Goal: Task Accomplishment & Management: Complete application form

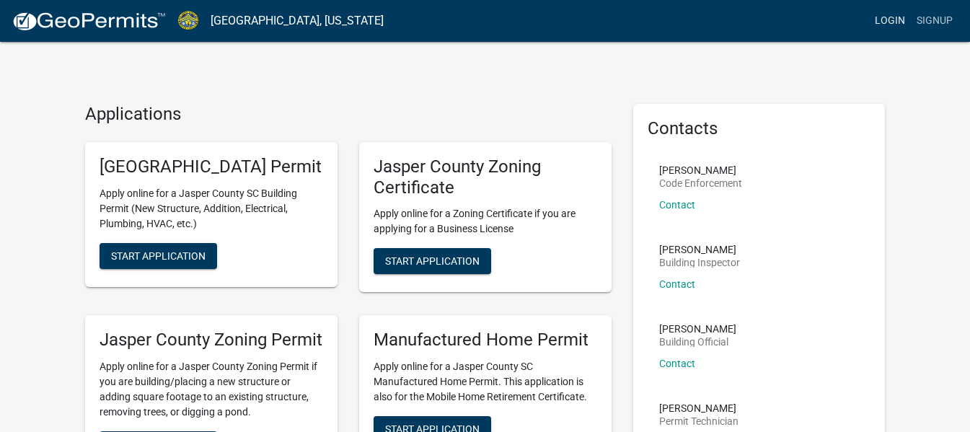
click at [889, 17] on link "Login" at bounding box center [890, 20] width 42 height 27
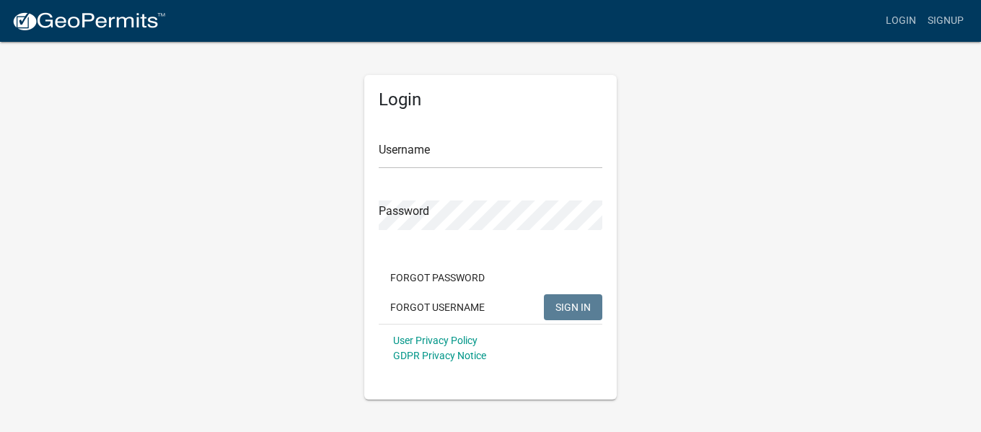
click at [458, 132] on div "Username" at bounding box center [491, 144] width 224 height 50
click at [449, 158] on input "Username" at bounding box center [491, 154] width 224 height 30
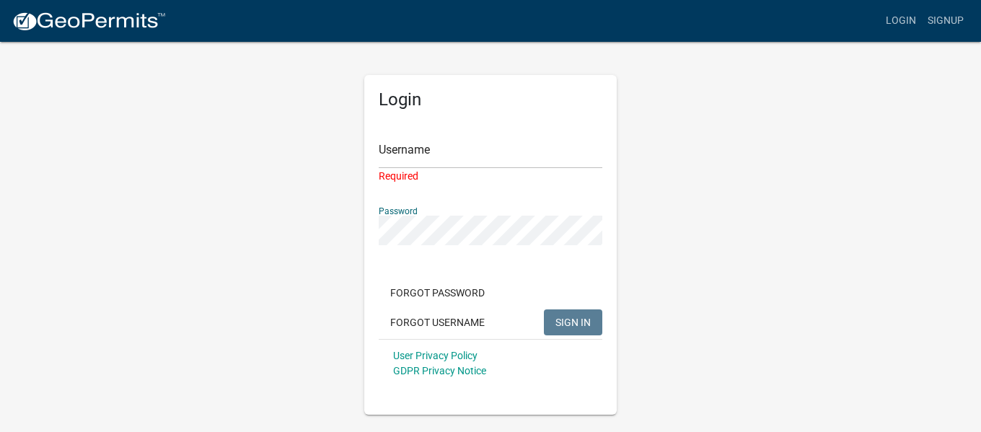
click at [443, 174] on div "Required" at bounding box center [491, 176] width 224 height 15
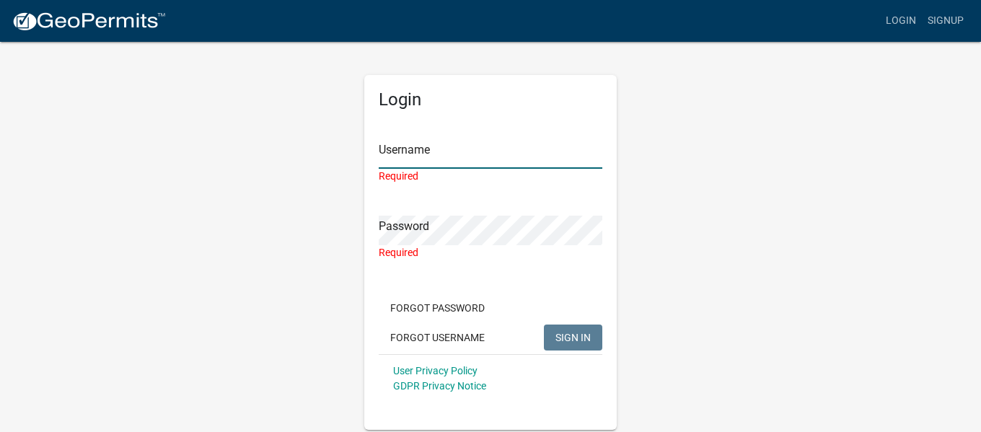
click at [453, 159] on input "Username" at bounding box center [491, 154] width 224 height 30
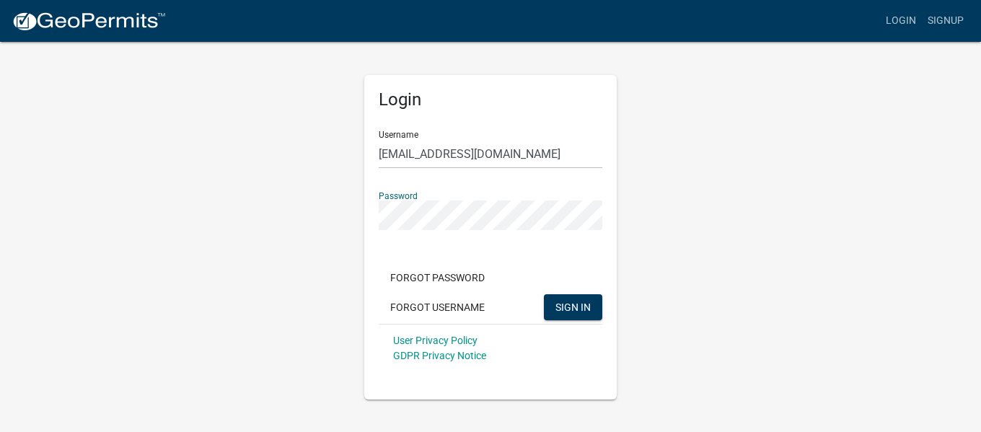
click at [544, 294] on button "SIGN IN" at bounding box center [573, 307] width 58 height 26
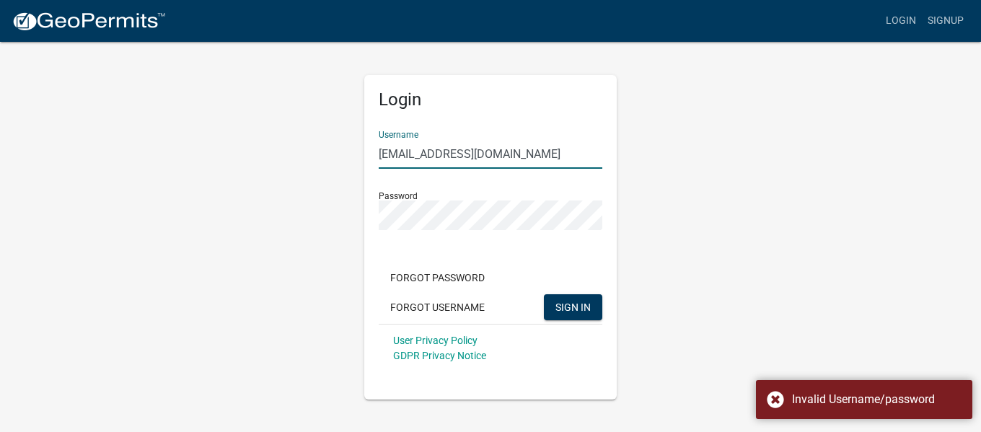
click at [531, 150] on input "[EMAIL_ADDRESS][DOMAIN_NAME]" at bounding box center [491, 154] width 224 height 30
type input "s"
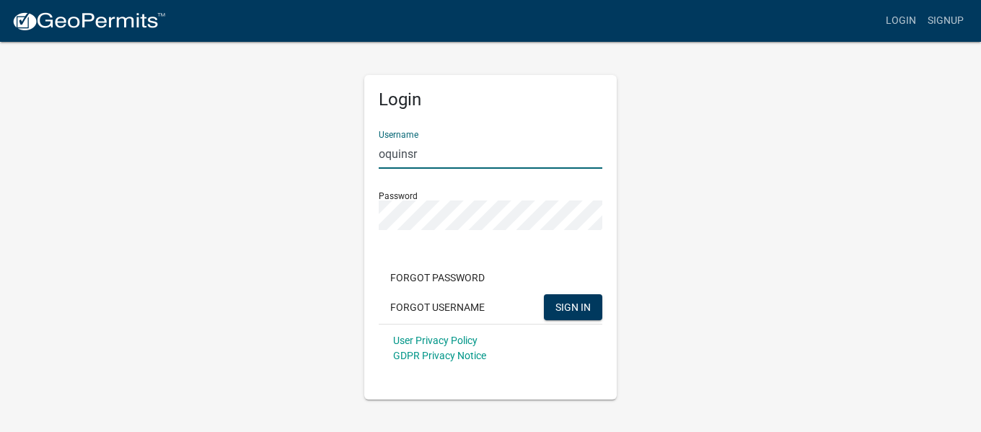
click at [544, 294] on button "SIGN IN" at bounding box center [573, 307] width 58 height 26
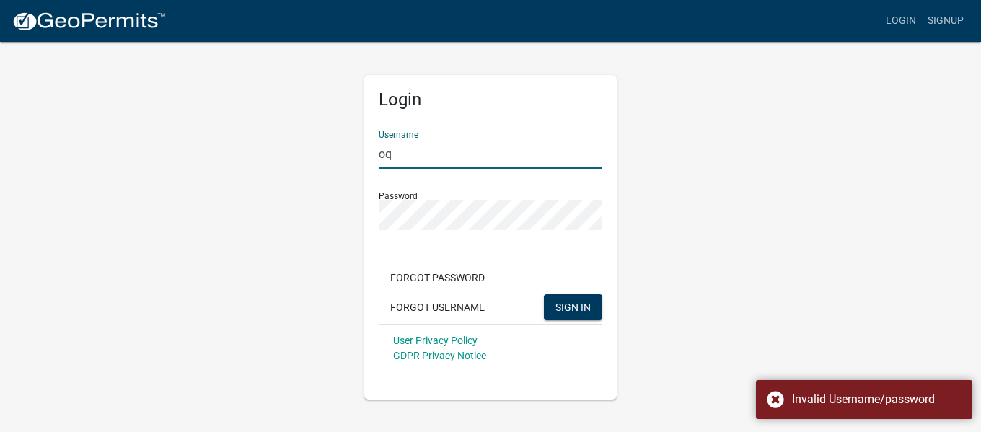
type input "o"
type input "soquinn"
click at [544, 294] on button "SIGN IN" at bounding box center [573, 307] width 58 height 26
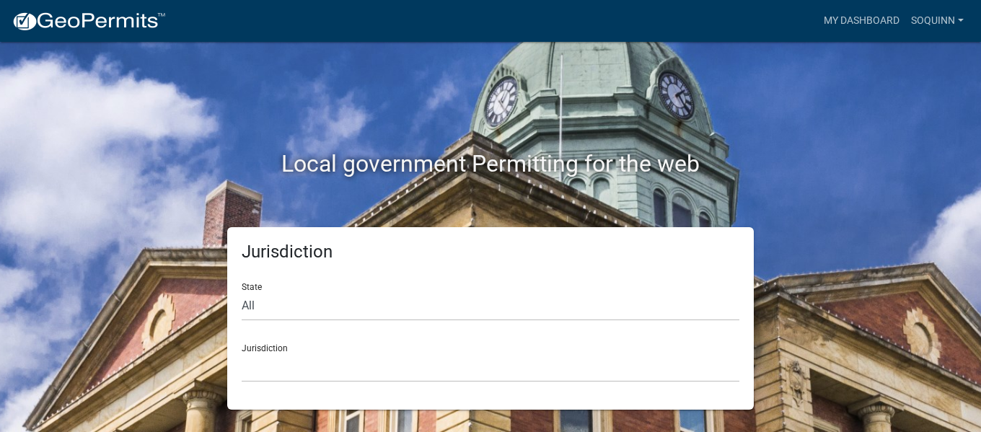
click at [877, 144] on div "Local government Permitting for the web" at bounding box center [490, 134] width 822 height 185
click at [868, 17] on link "My Dashboard" at bounding box center [861, 20] width 87 height 27
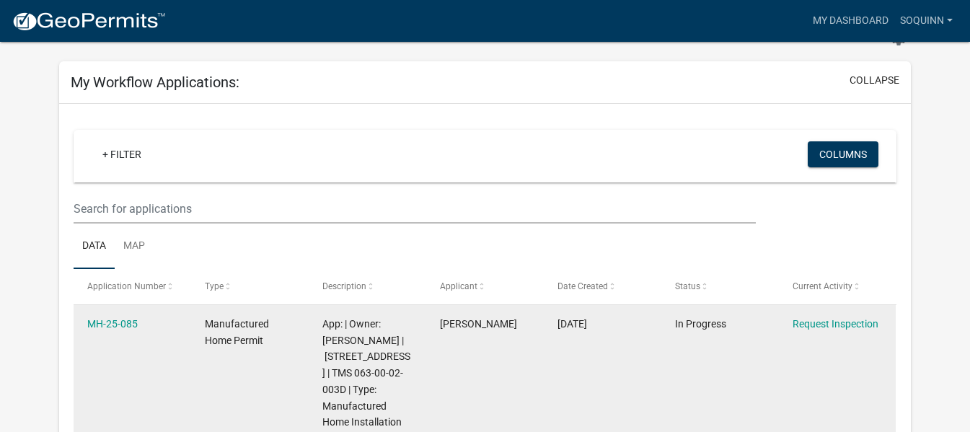
scroll to position [47, 0]
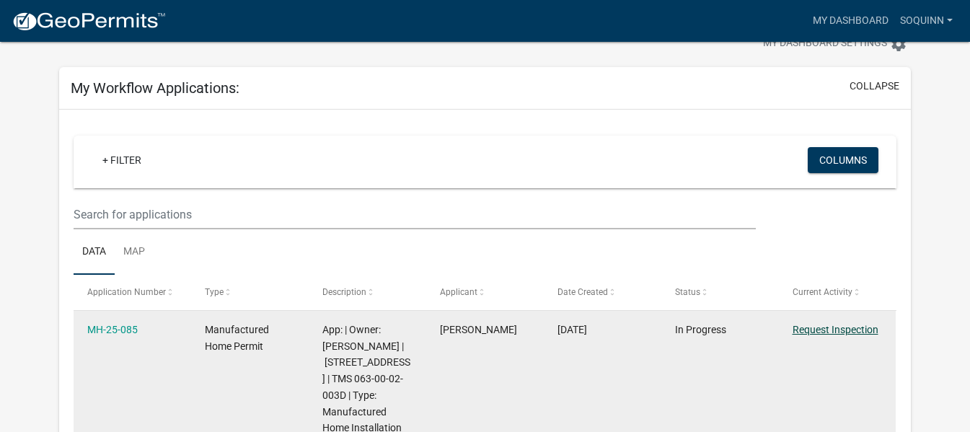
click at [809, 328] on link "Request Inspection" at bounding box center [836, 330] width 86 height 12
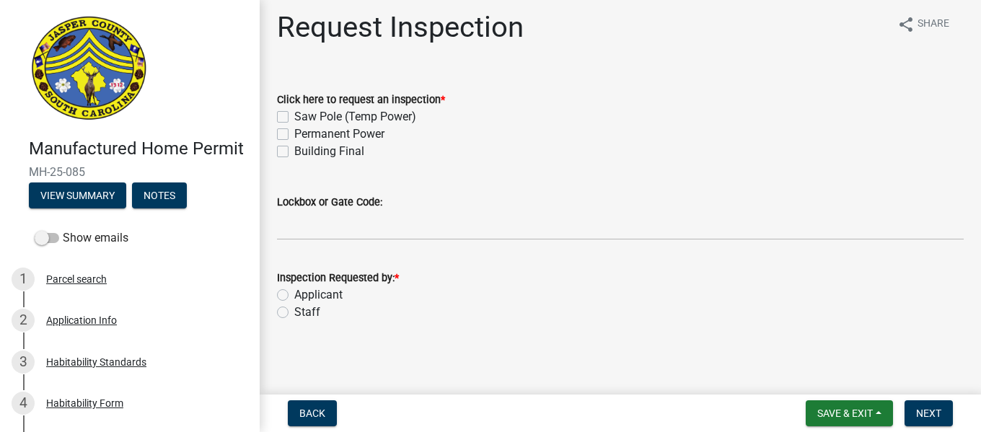
scroll to position [9, 0]
click at [294, 296] on label "Applicant" at bounding box center [318, 293] width 48 height 17
click at [294, 294] on input "Applicant" at bounding box center [298, 289] width 9 height 9
radio input "true"
click at [294, 148] on label "Building Final" at bounding box center [329, 149] width 70 height 17
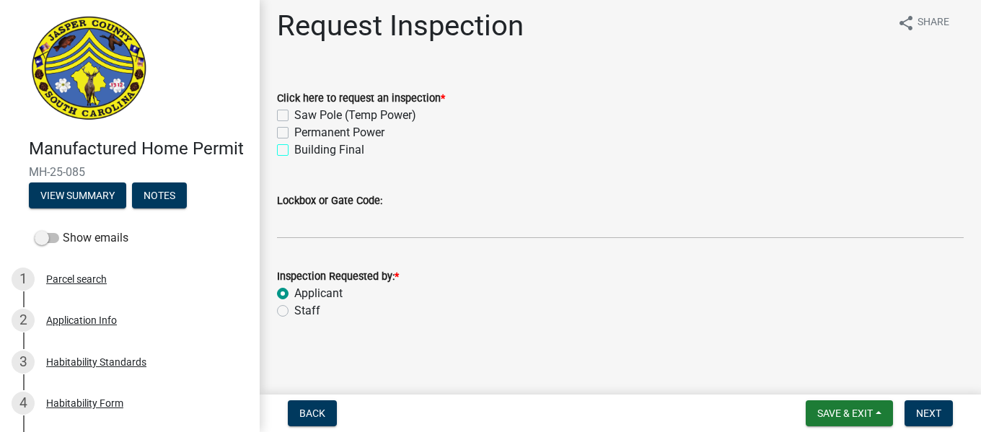
click at [294, 148] on input "Building Final" at bounding box center [298, 145] width 9 height 9
checkbox input "true"
checkbox input "false"
checkbox input "true"
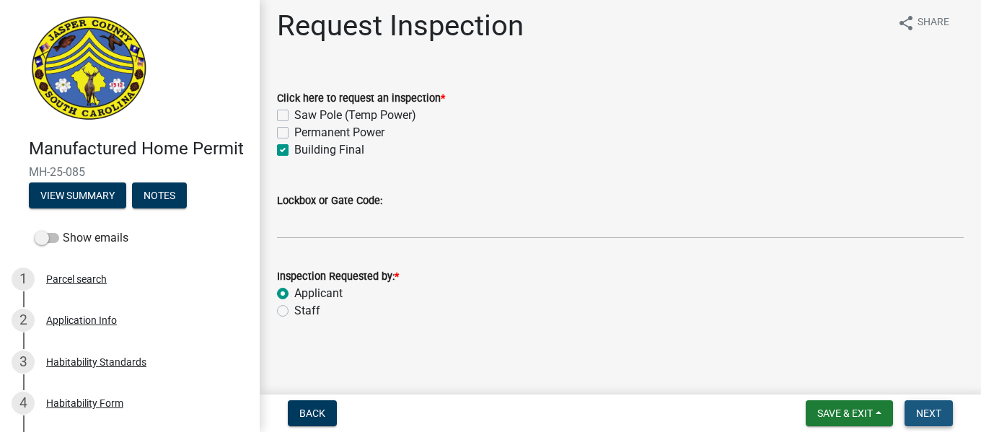
click at [932, 413] on span "Next" at bounding box center [928, 413] width 25 height 12
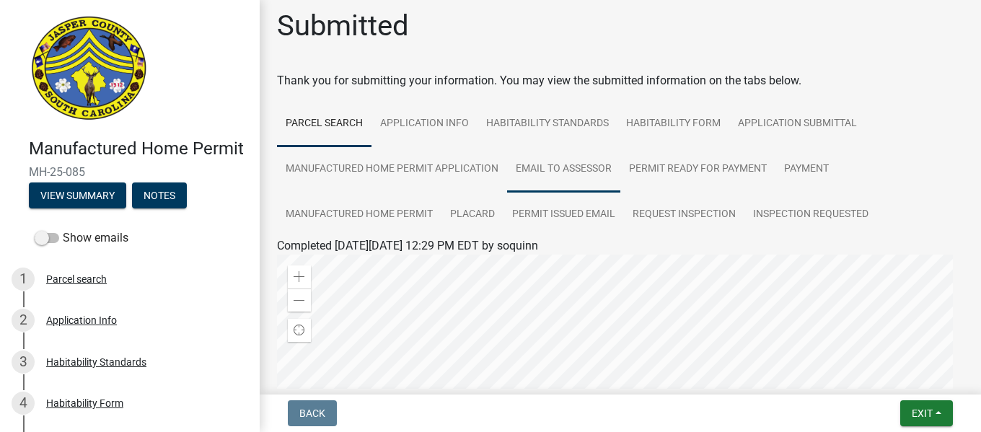
scroll to position [0, 0]
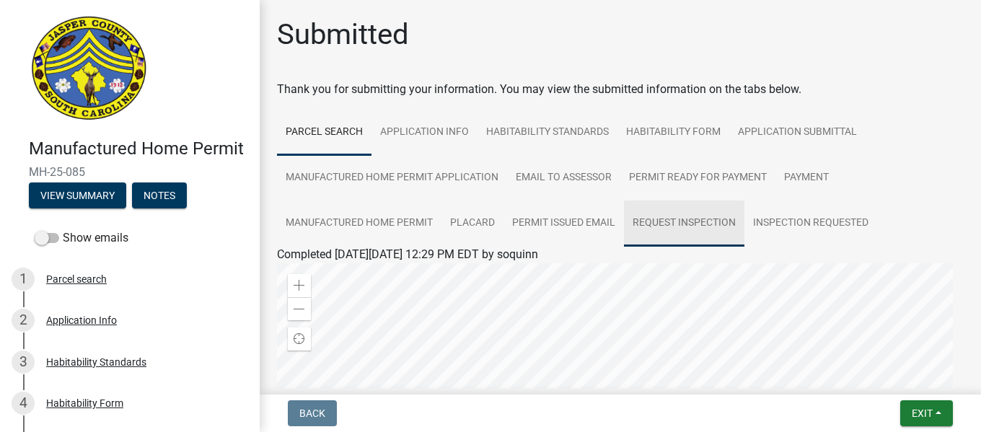
click at [687, 224] on link "Request Inspection" at bounding box center [684, 223] width 120 height 46
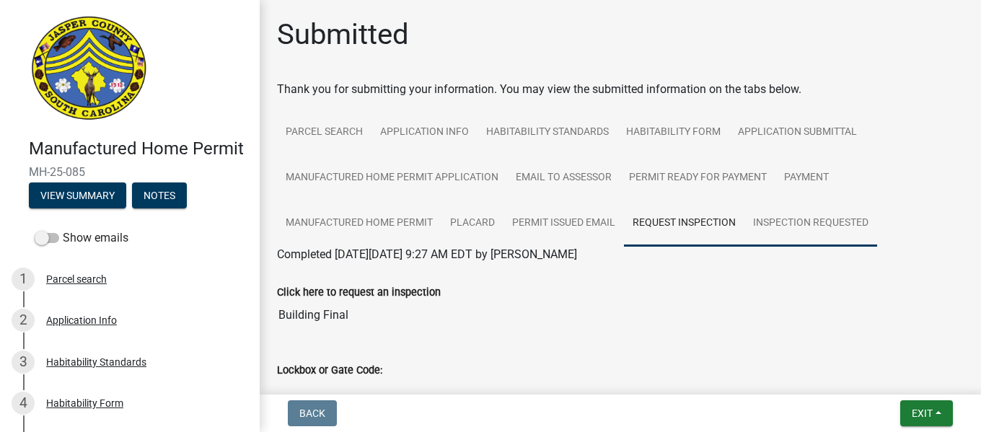
click at [824, 222] on link "Inspection Requested" at bounding box center [810, 223] width 133 height 46
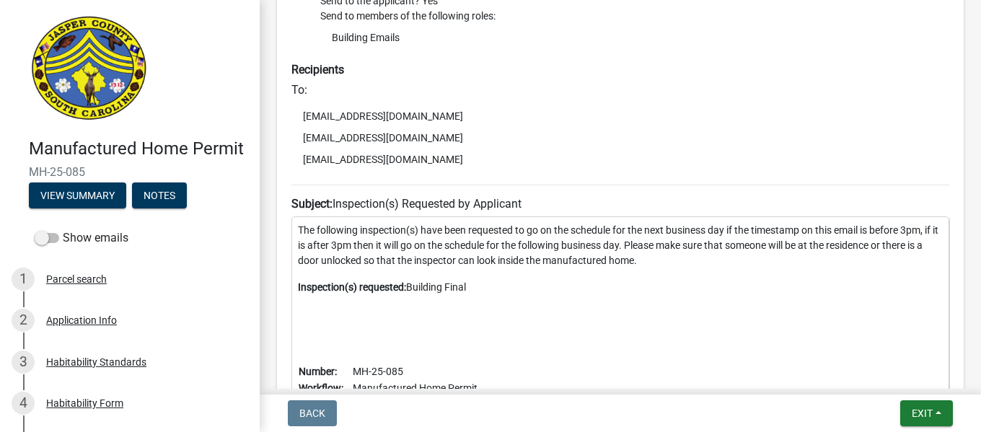
scroll to position [532, 0]
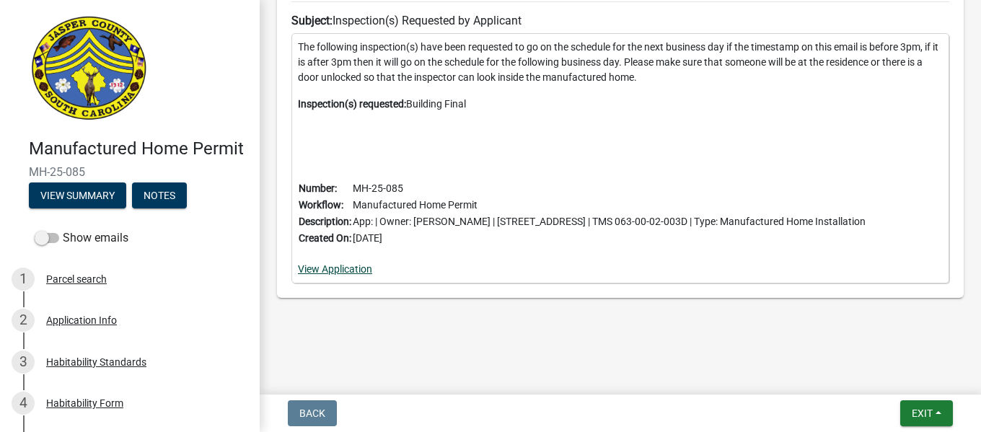
click at [348, 265] on link "View Application" at bounding box center [335, 269] width 74 height 12
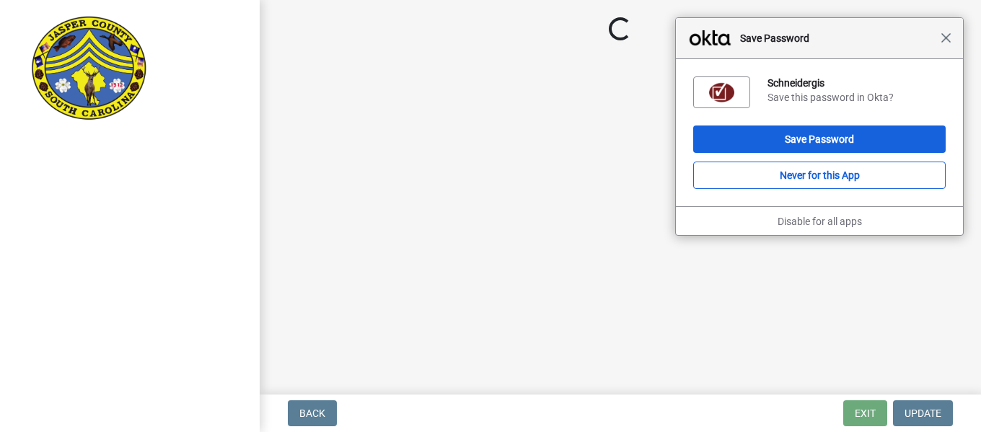
click at [950, 40] on span "Close" at bounding box center [945, 37] width 11 height 11
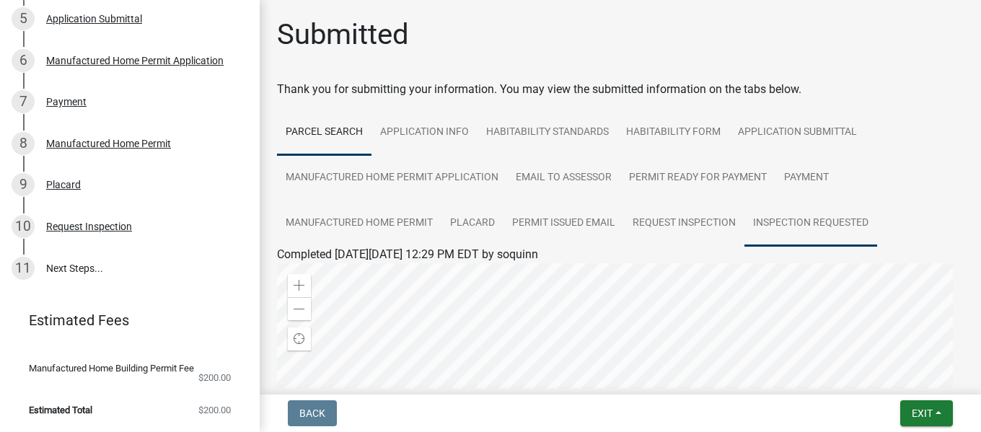
click at [779, 221] on link "Inspection Requested" at bounding box center [810, 223] width 133 height 46
